Goal: Use online tool/utility: Utilize a website feature to perform a specific function

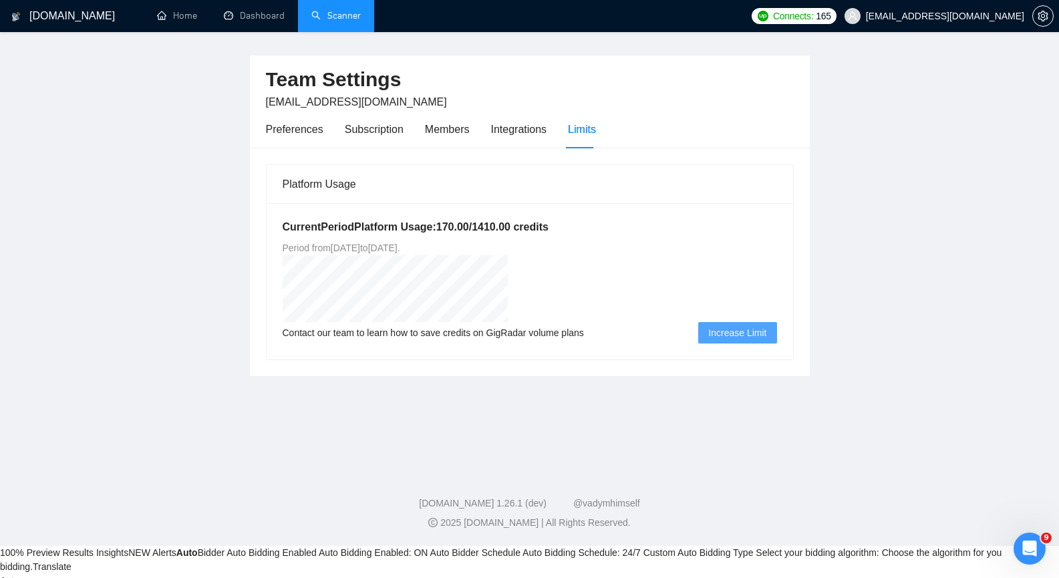
click at [347, 19] on link "Scanner" at bounding box center [335, 15] width 49 height 11
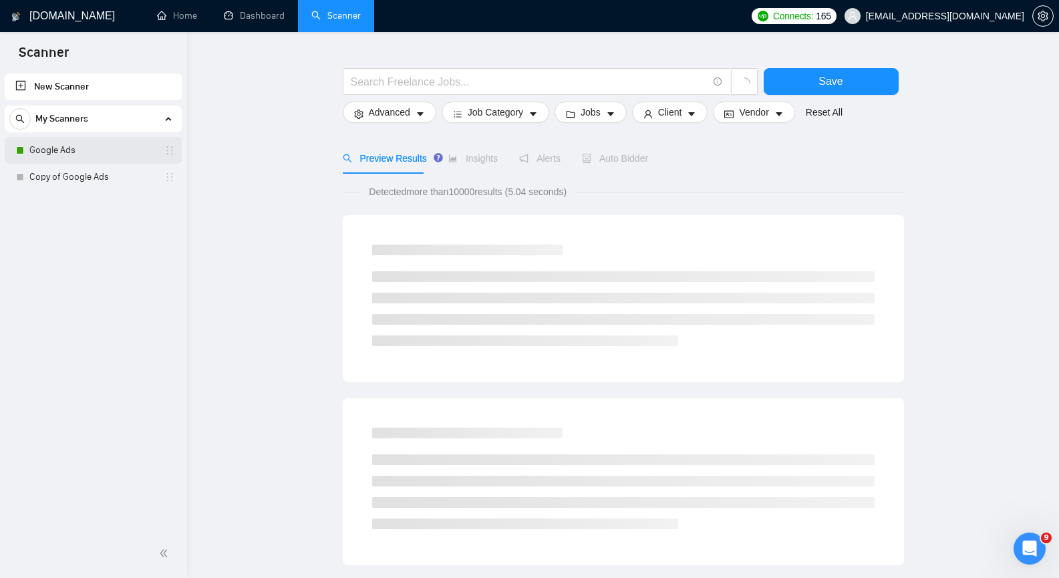
click at [94, 152] on link "Google Ads" at bounding box center [92, 150] width 127 height 27
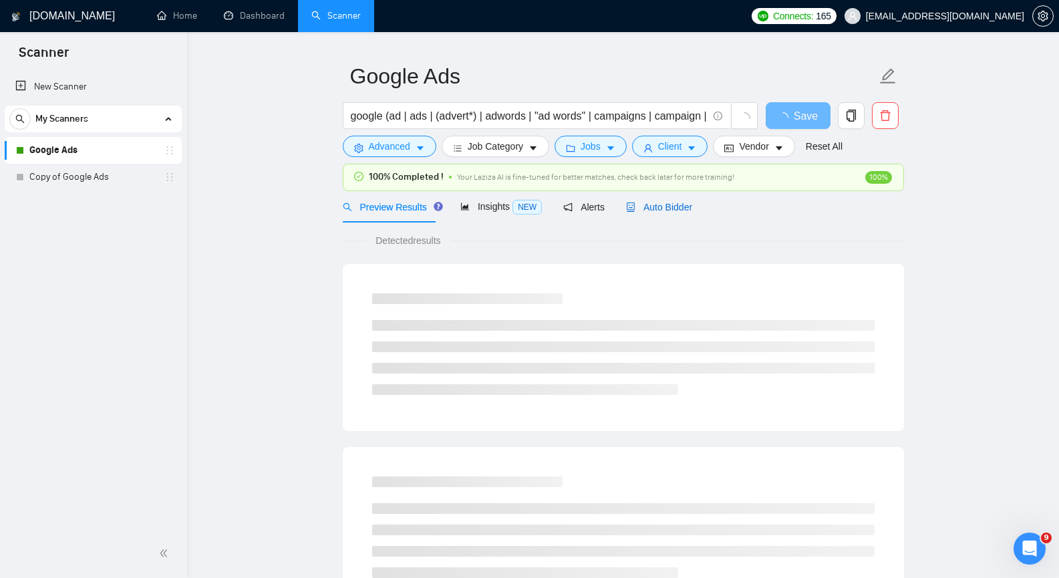
drag, startPoint x: 669, startPoint y: 204, endPoint x: 677, endPoint y: 202, distance: 8.3
click at [669, 204] on span "Auto Bidder" at bounding box center [659, 207] width 66 height 11
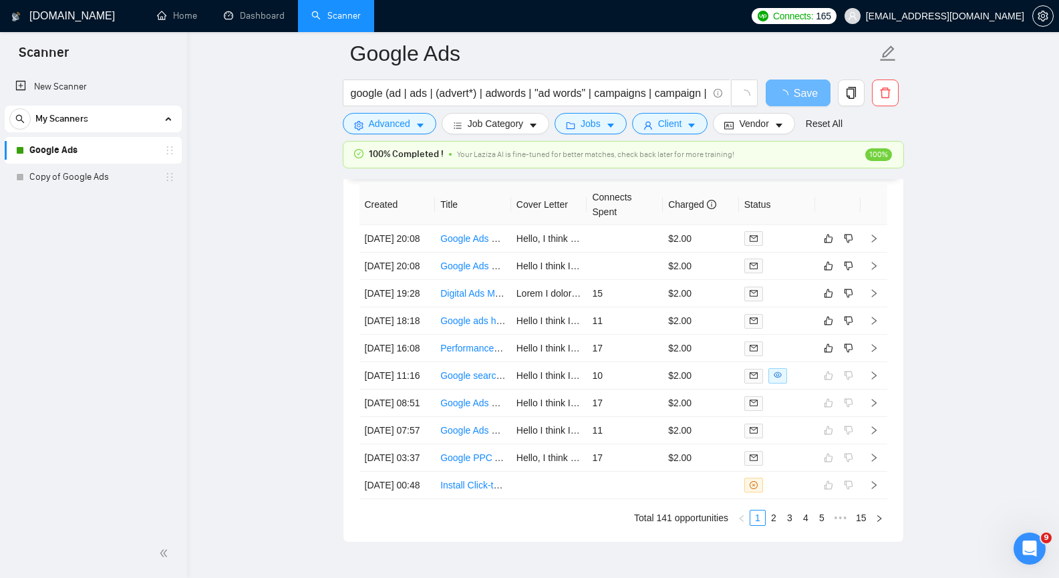
scroll to position [3240, 0]
